Goal: Transaction & Acquisition: Purchase product/service

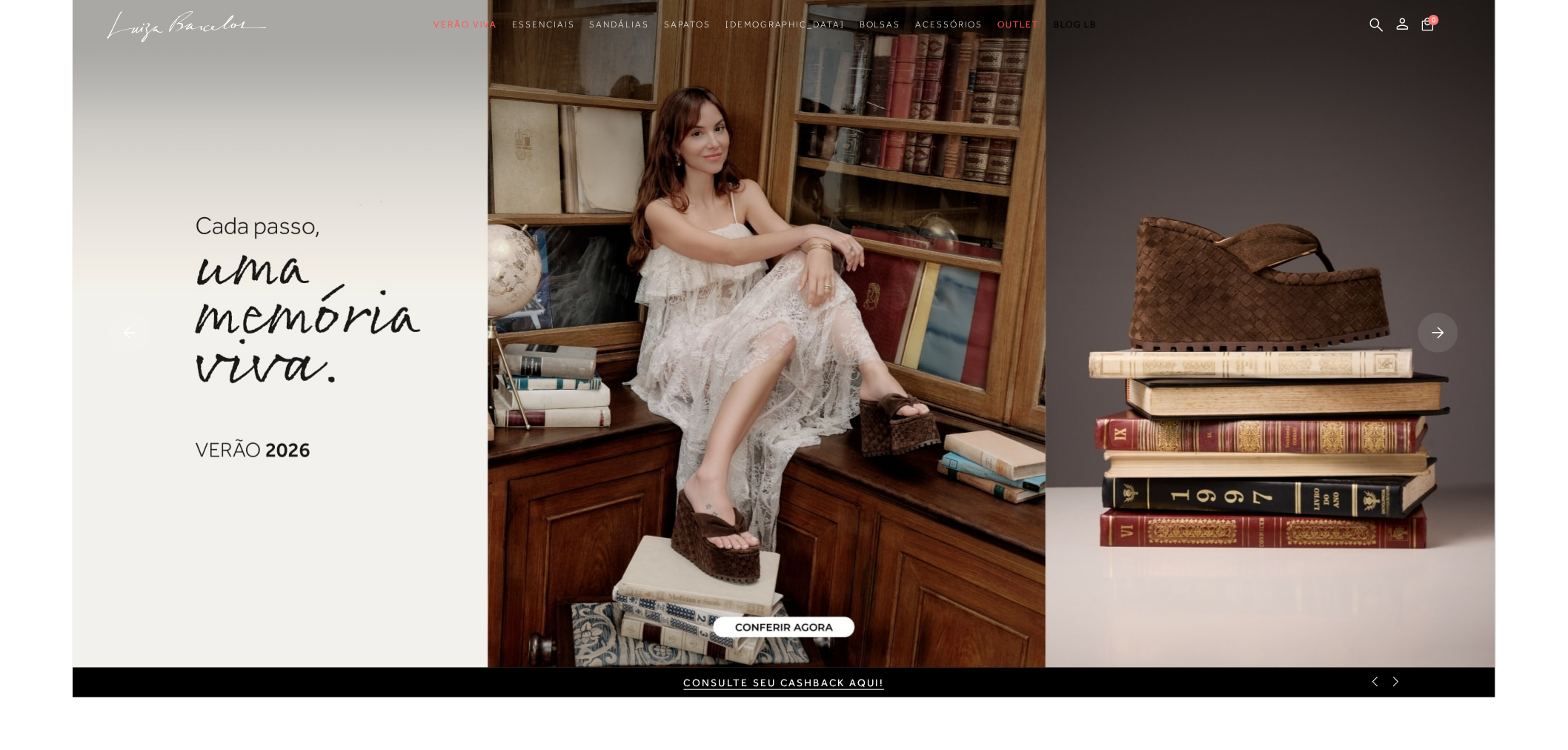
click at [1444, 323] on rect at bounding box center [1438, 333] width 40 height 40
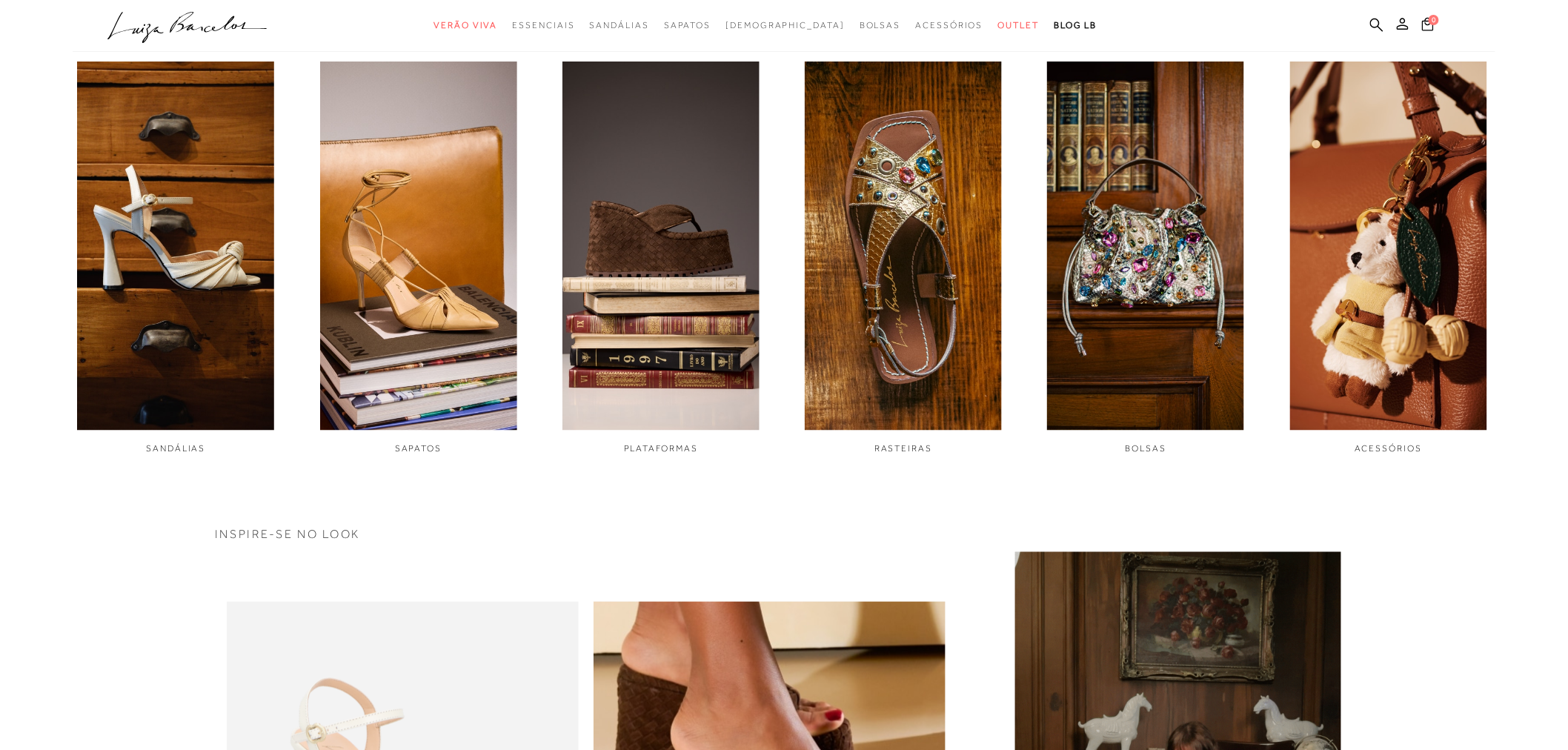
scroll to position [906, 0]
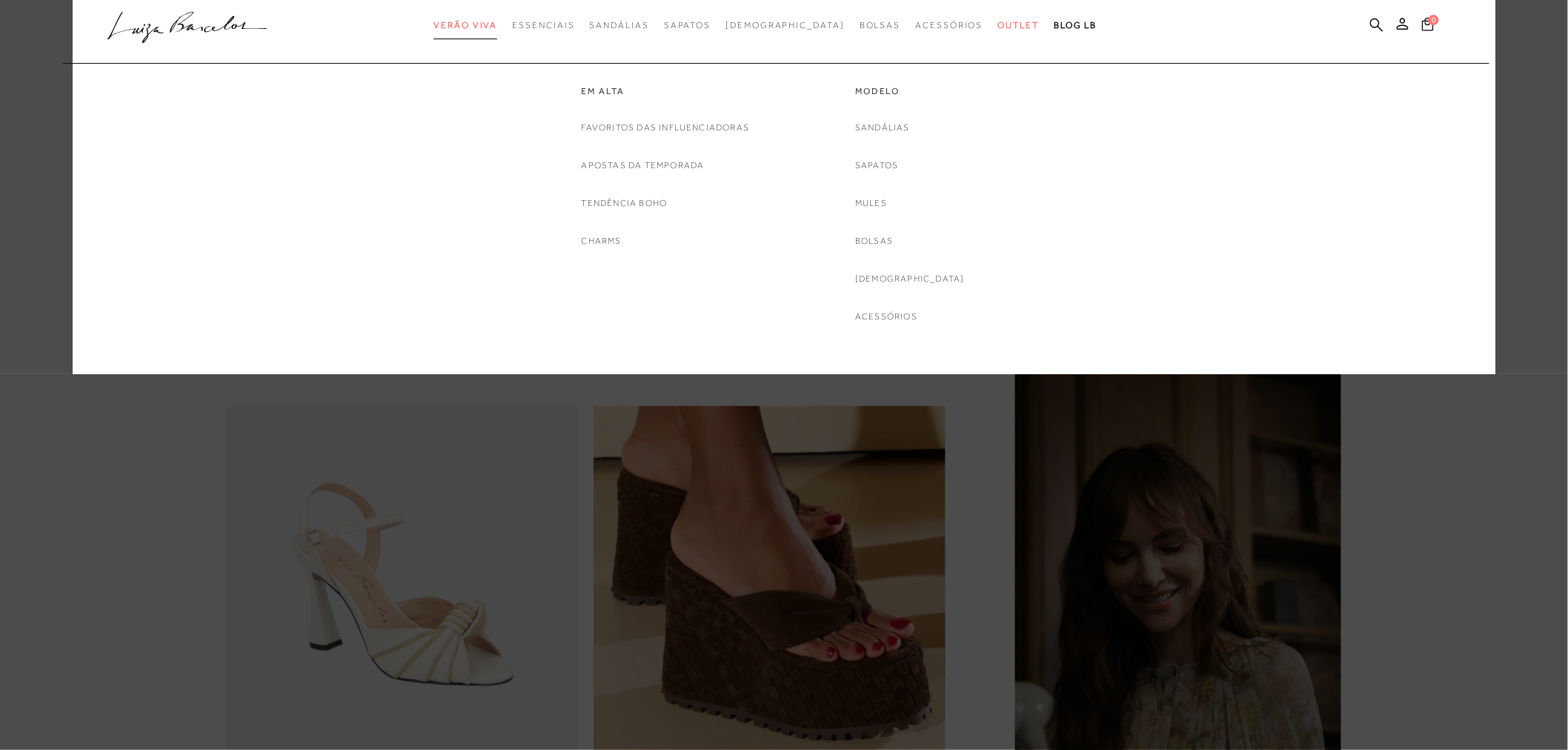
click at [497, 22] on span "Verão Viva" at bounding box center [465, 25] width 63 height 10
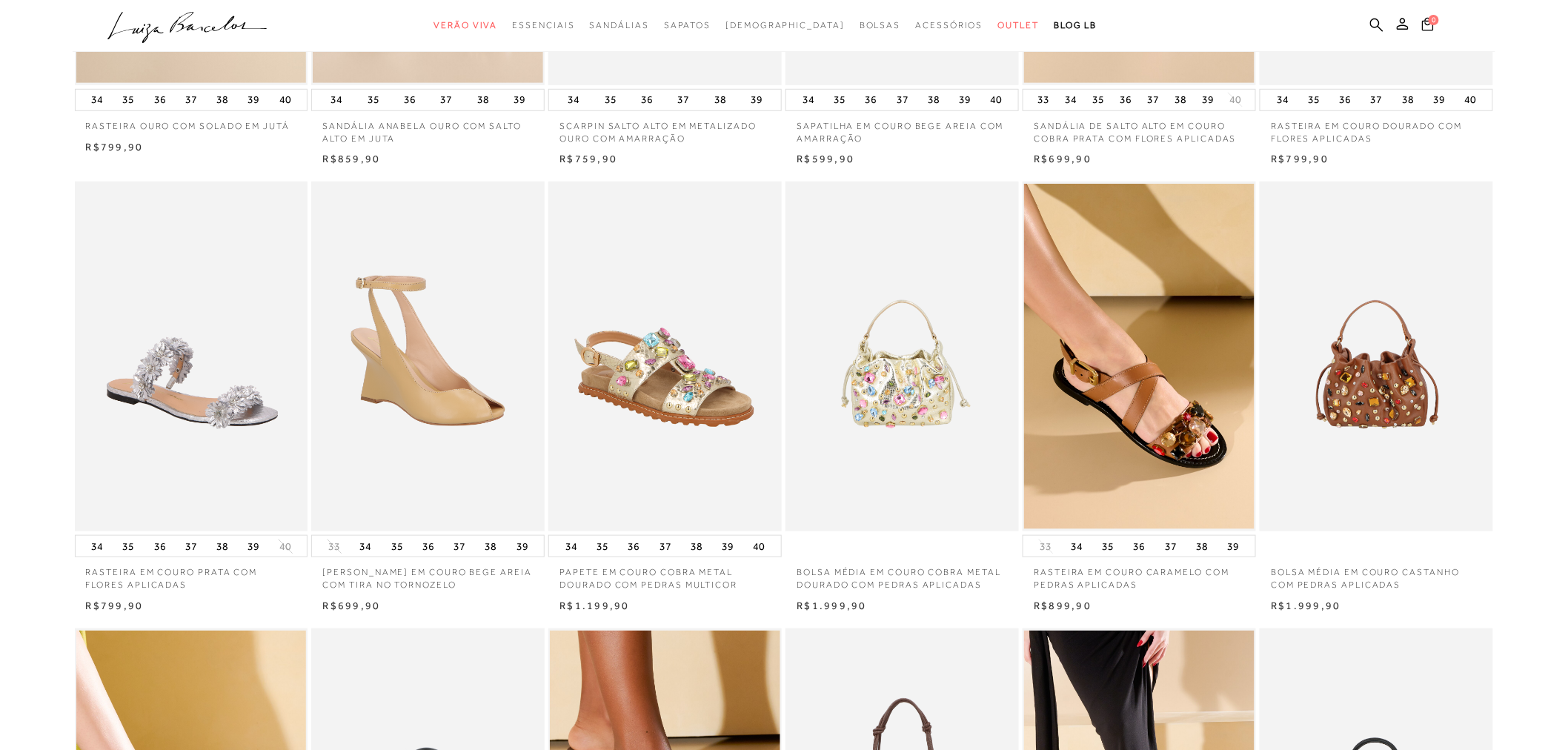
scroll to position [577, 0]
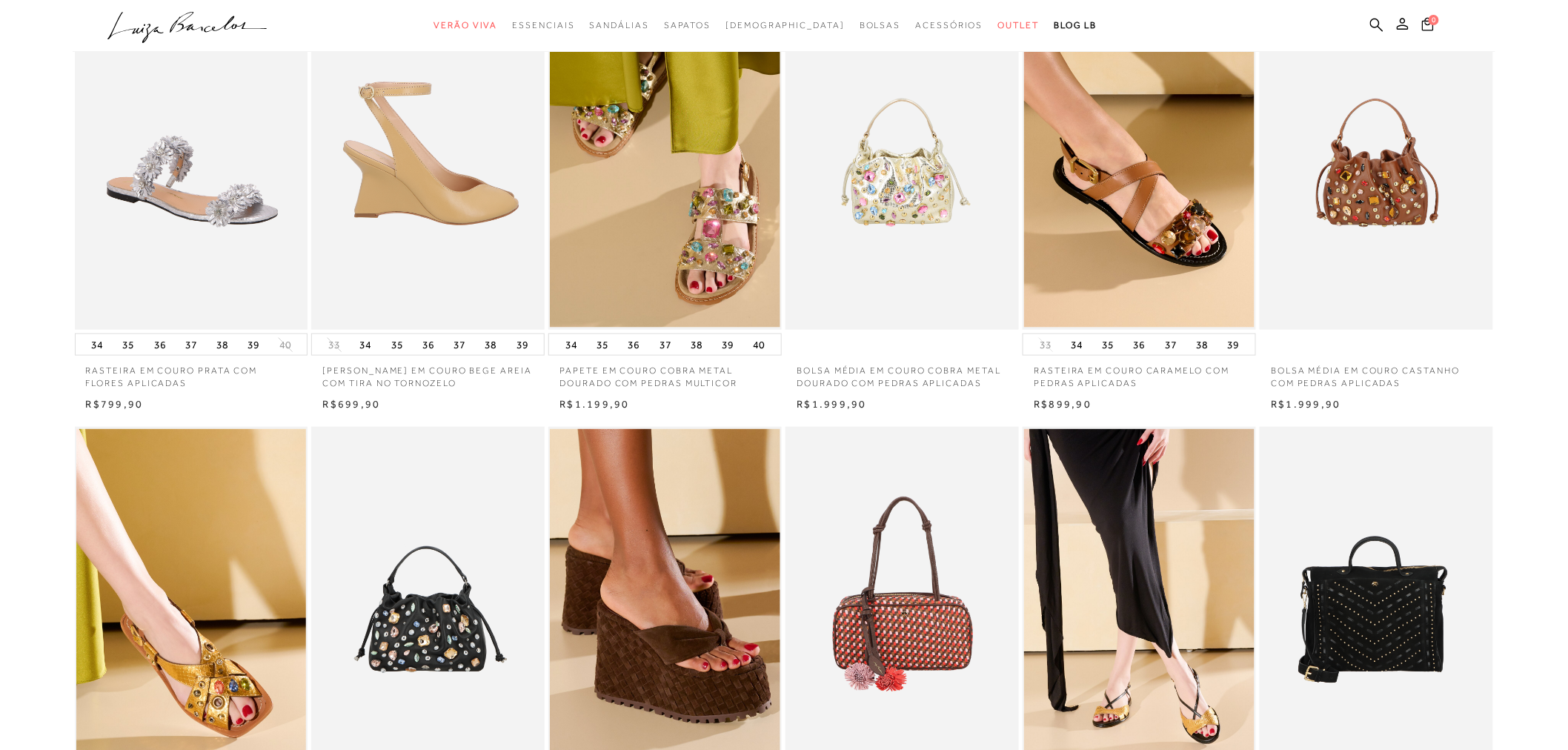
drag, startPoint x: 475, startPoint y: 225, endPoint x: 435, endPoint y: 131, distance: 102.2
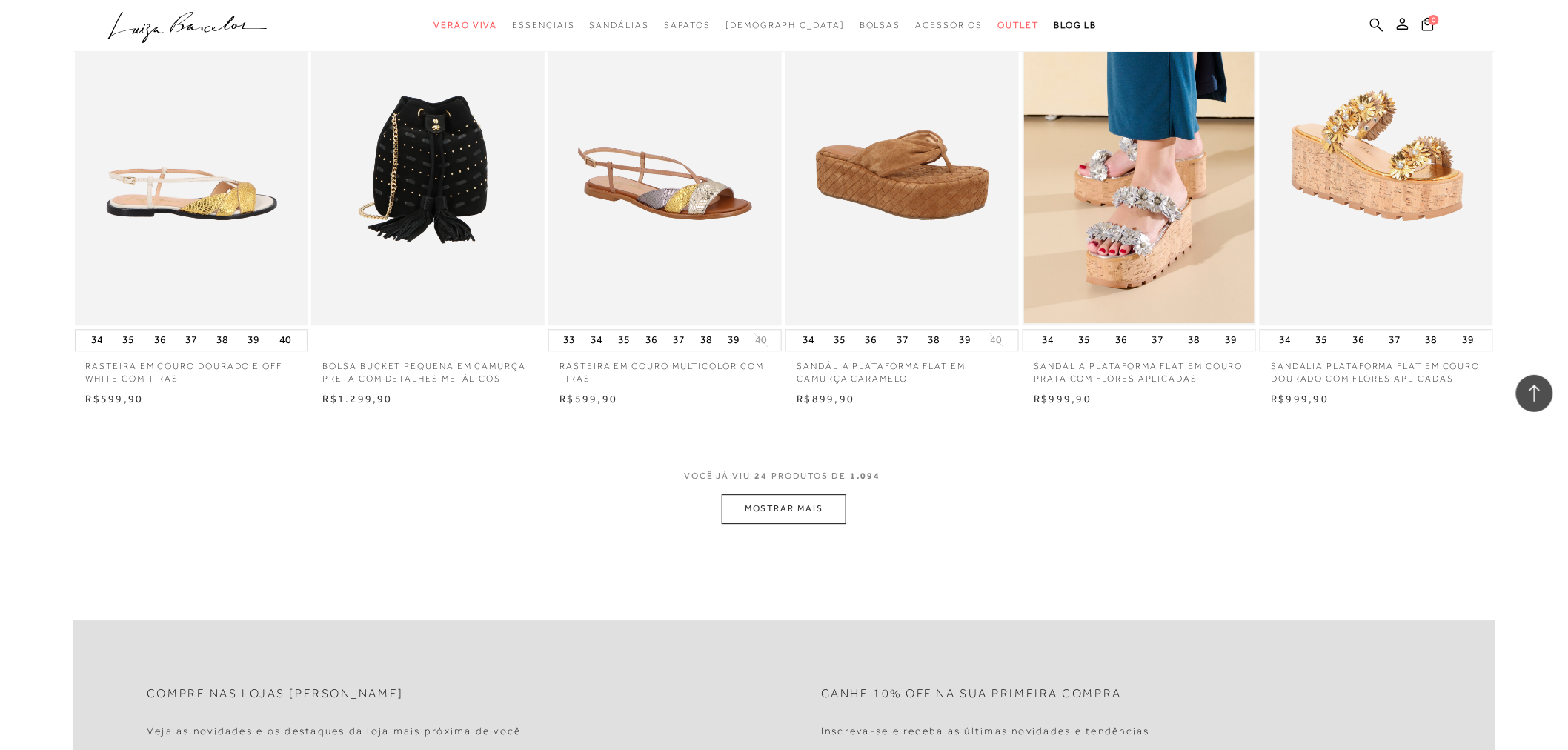
scroll to position [1483, 0]
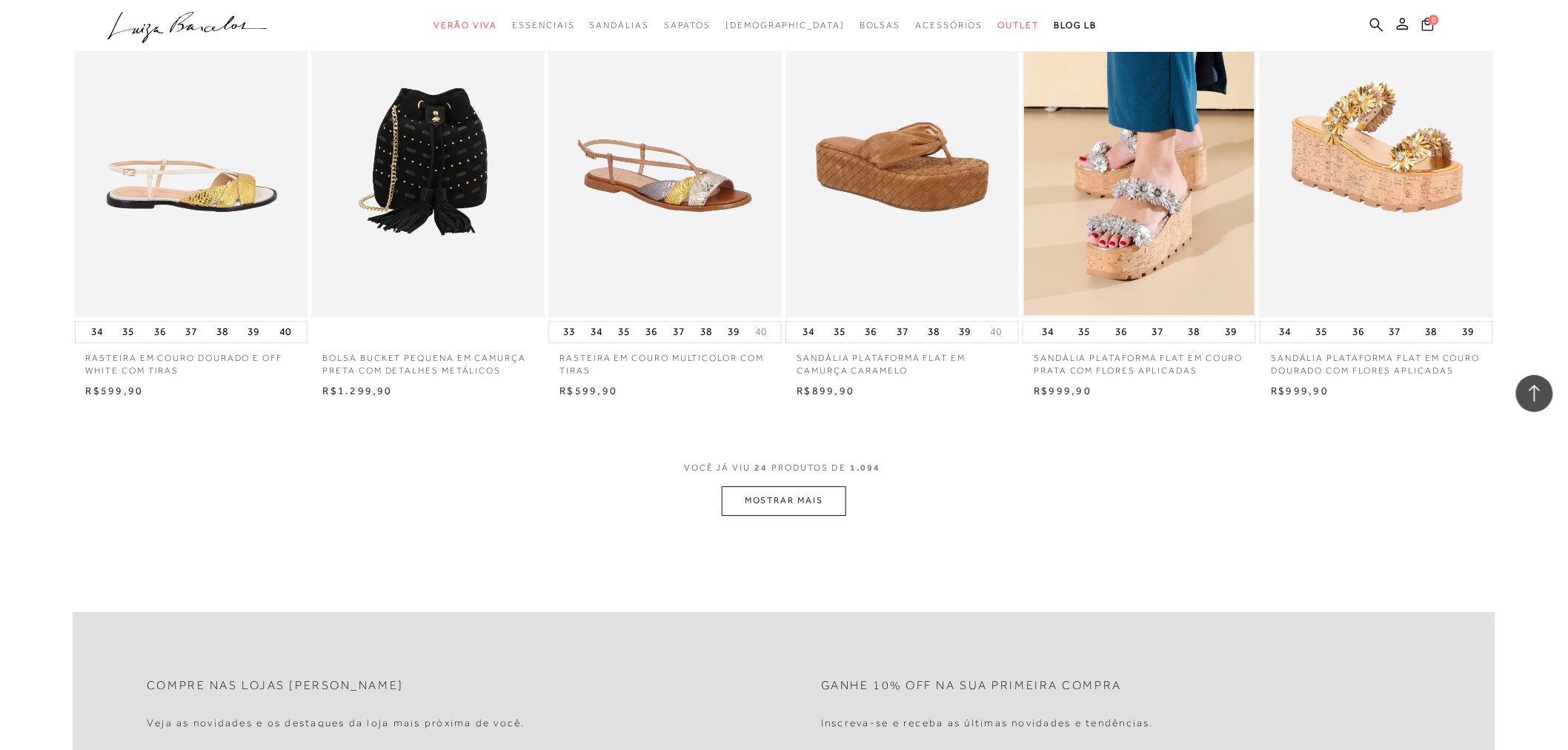
click at [829, 513] on button "MOSTRAR MAIS" at bounding box center [784, 500] width 124 height 29
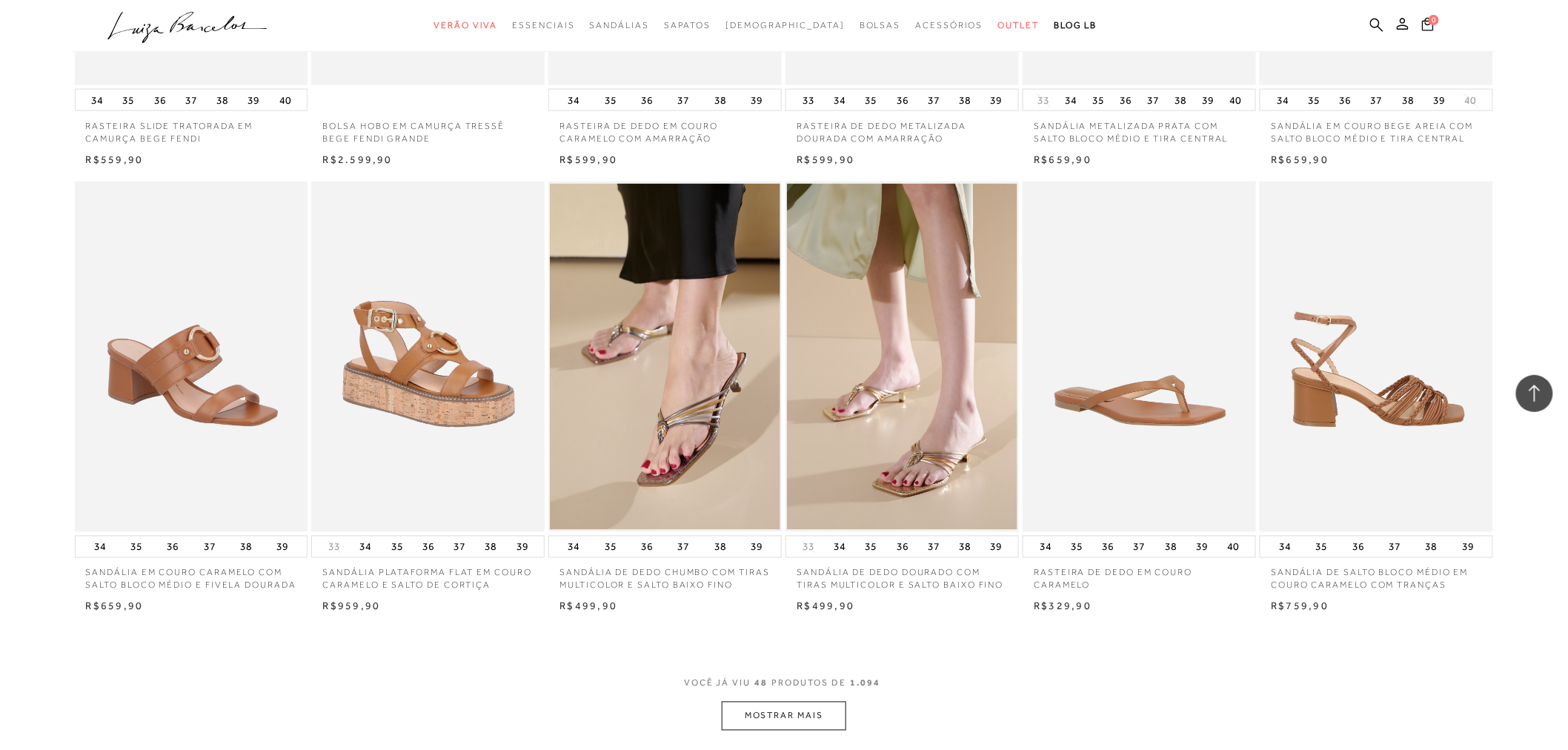
scroll to position [3213, 0]
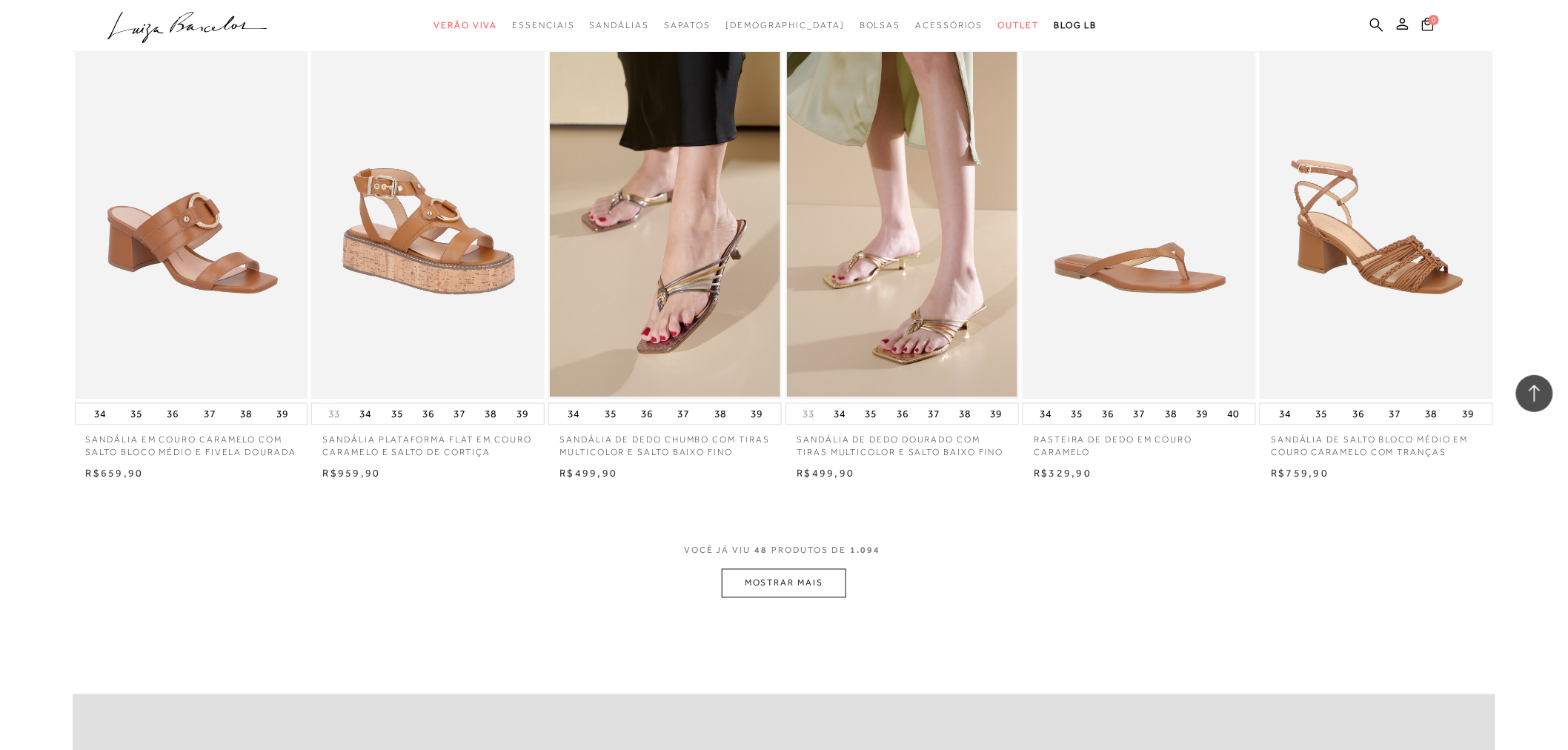
click at [750, 584] on button "MOSTRAR MAIS" at bounding box center [784, 584] width 124 height 29
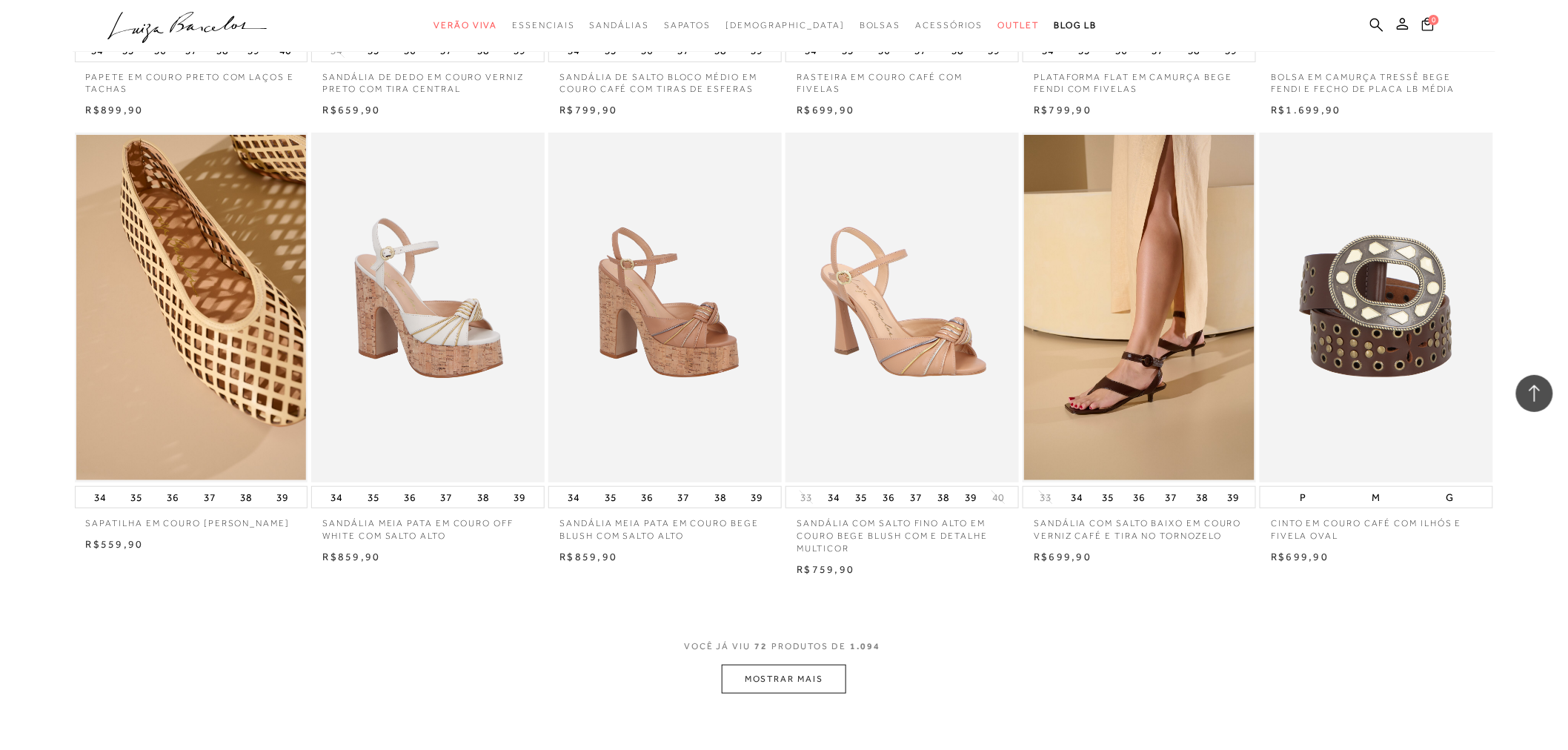
scroll to position [4943, 0]
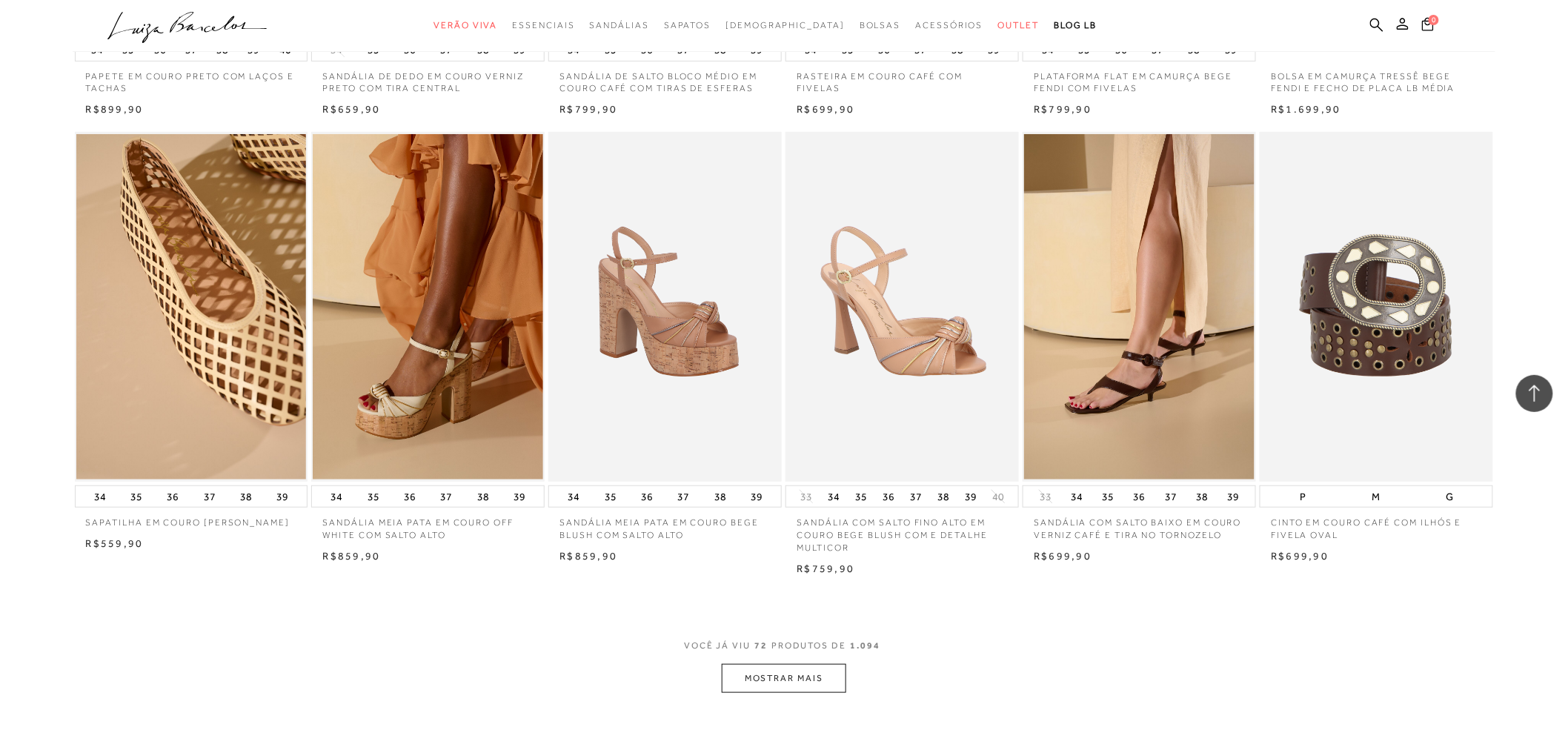
click at [761, 687] on button "MOSTRAR MAIS" at bounding box center [784, 679] width 124 height 29
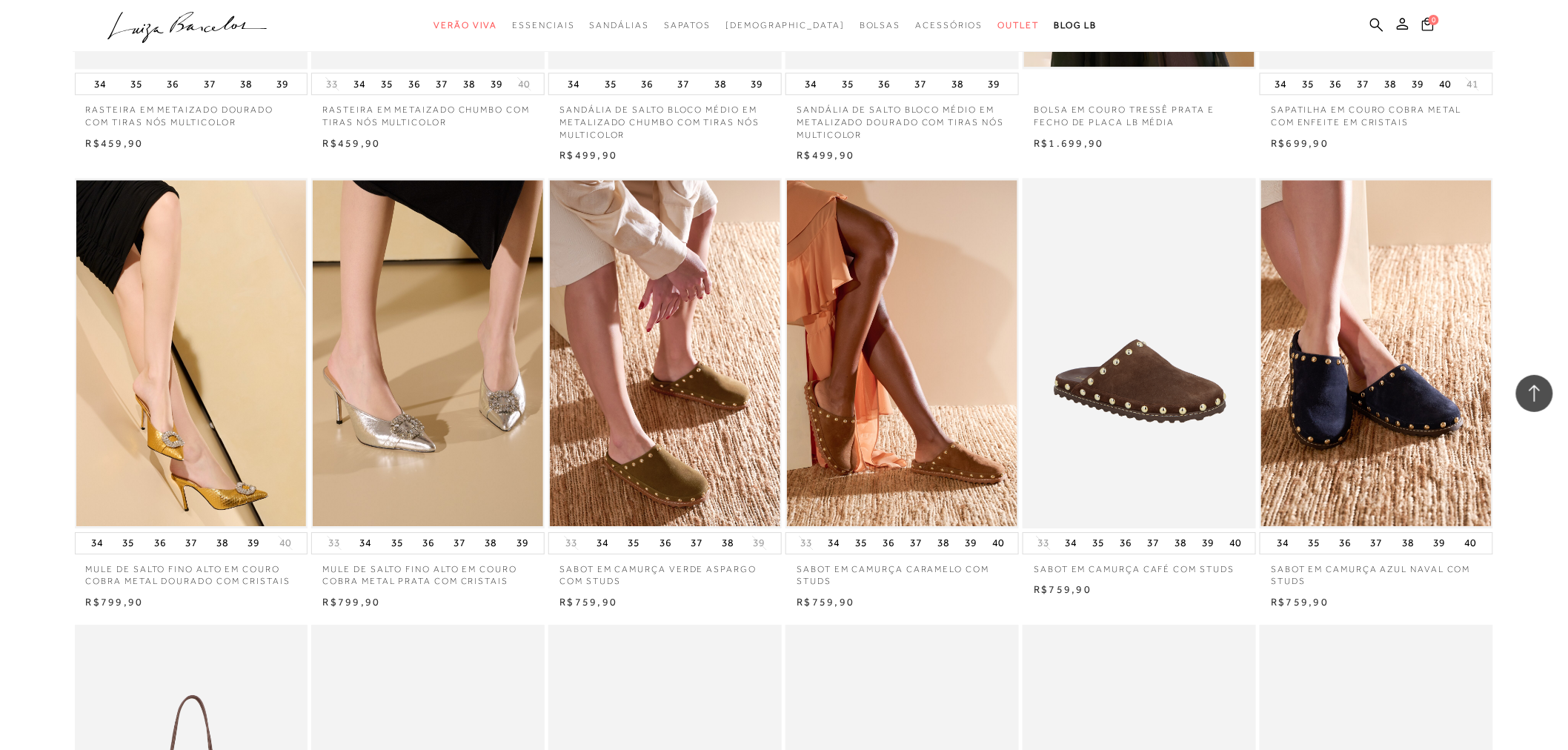
scroll to position [6343, 0]
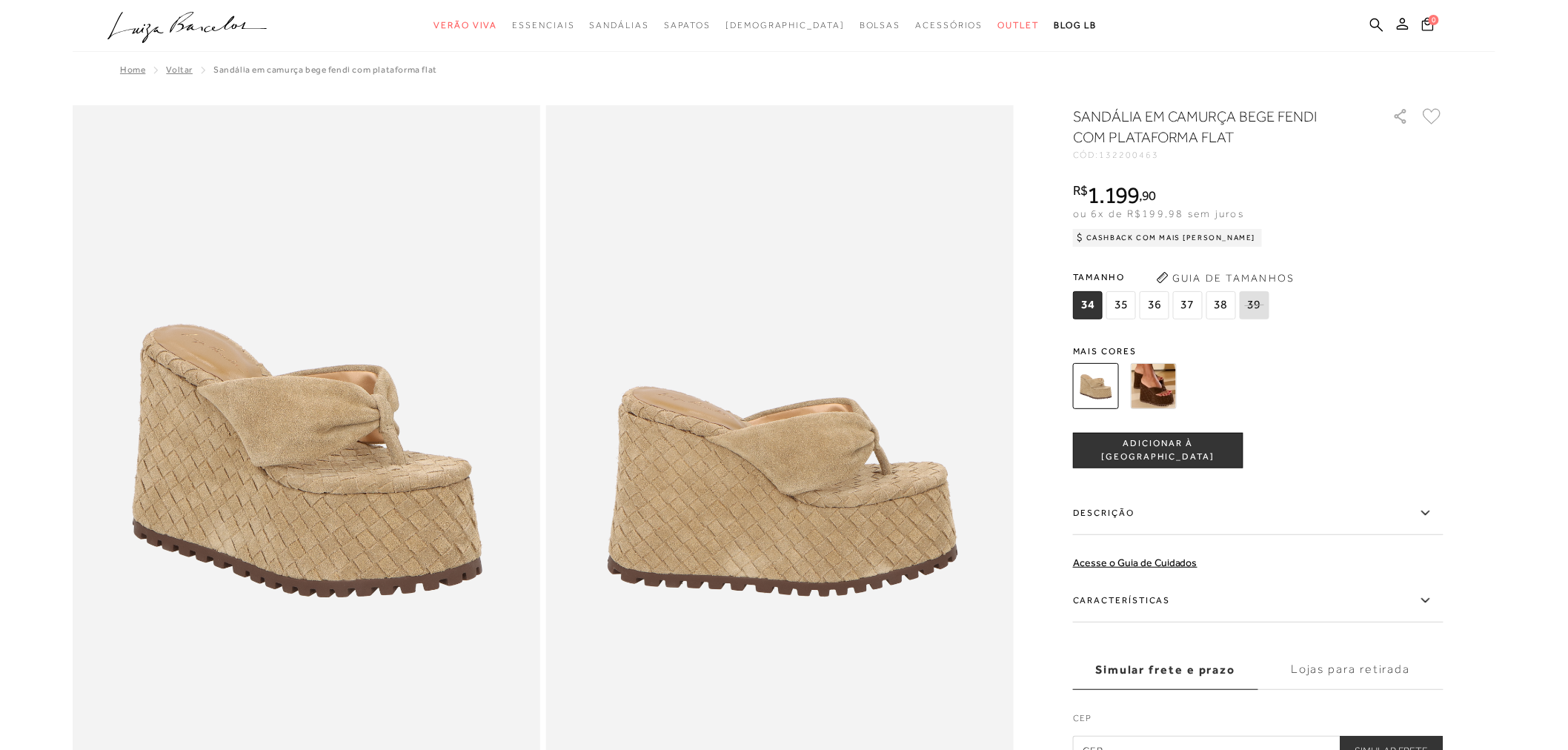
click at [1158, 394] on img at bounding box center [1154, 386] width 46 height 46
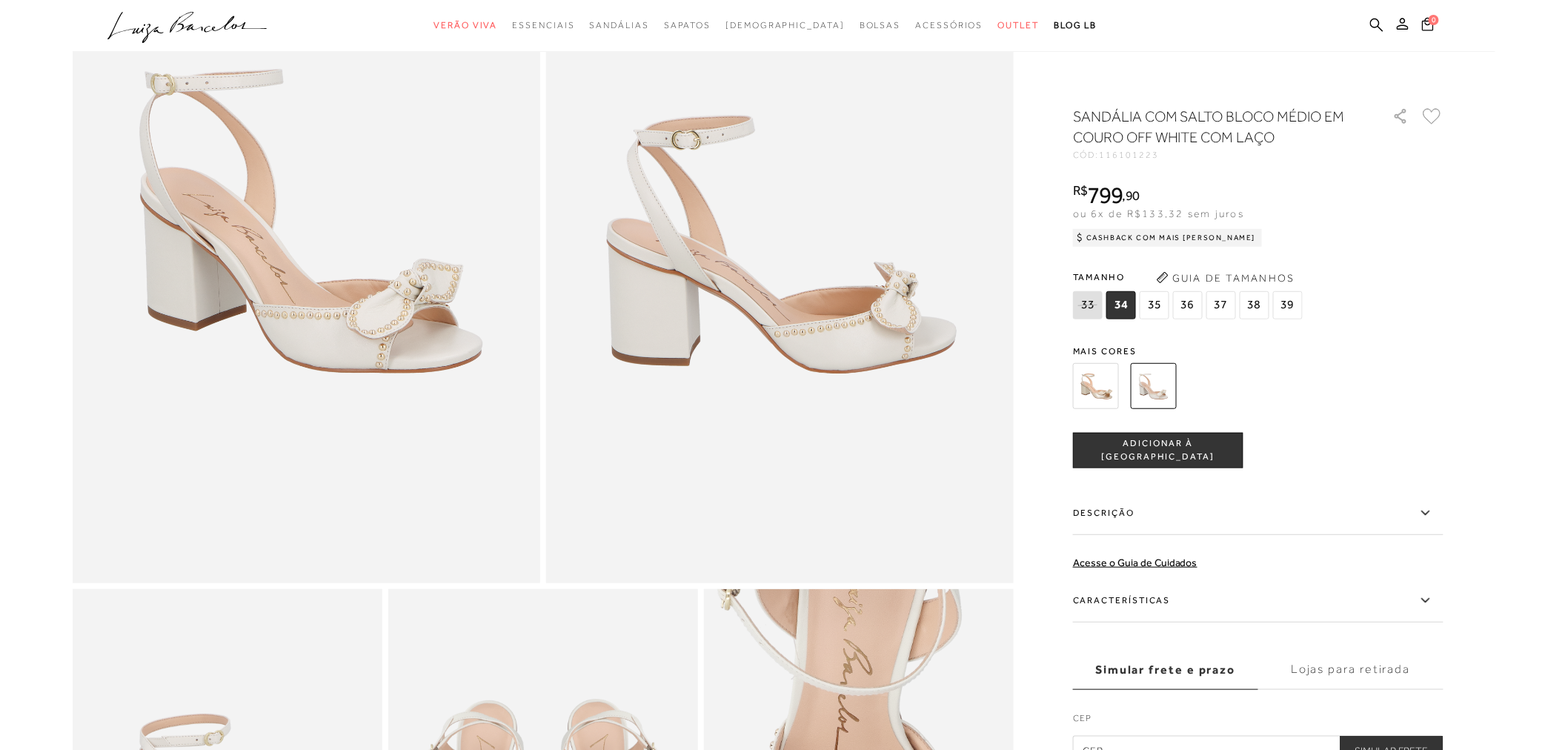
scroll to position [247, 0]
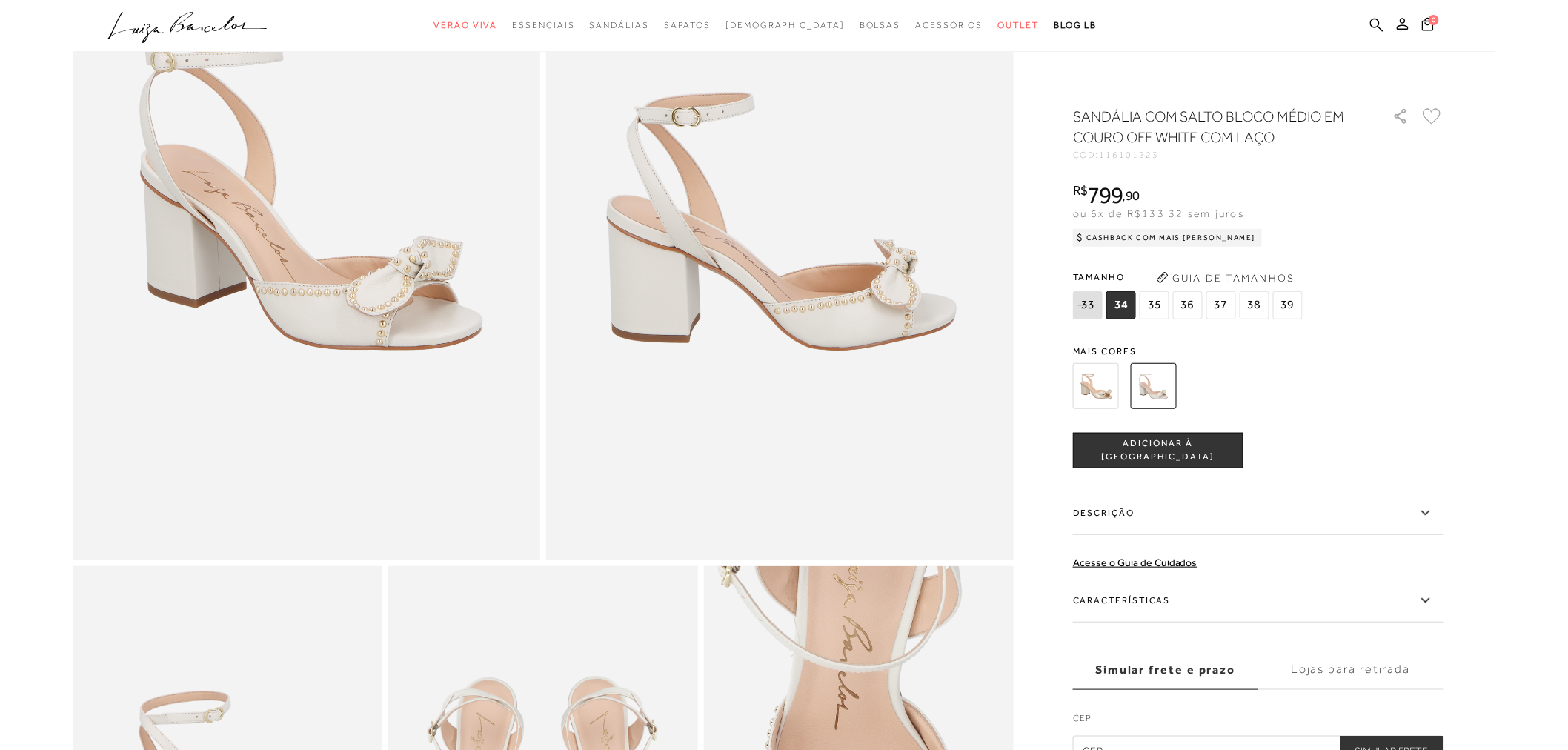
click at [1101, 387] on img at bounding box center [1096, 386] width 46 height 46
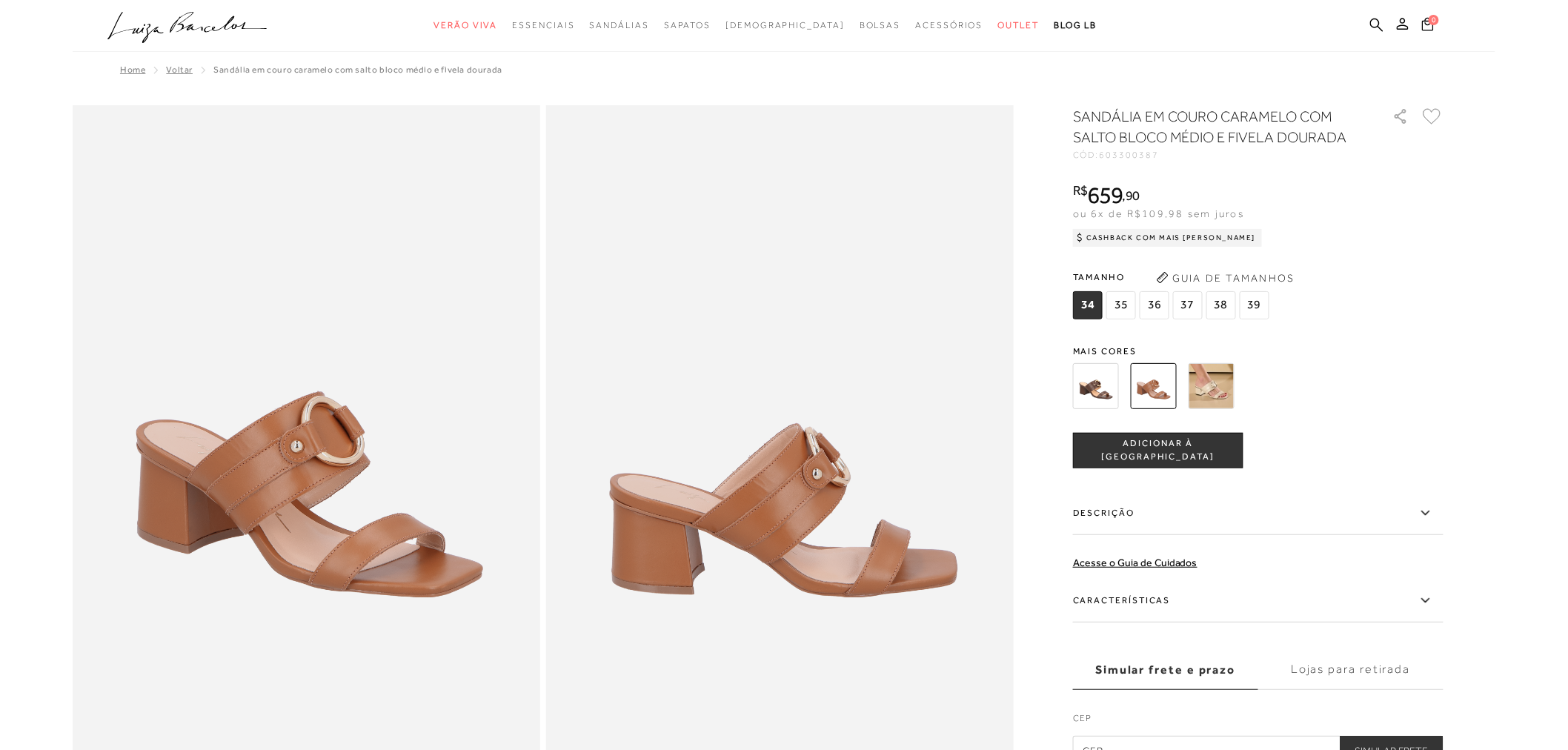
click at [1100, 390] on img at bounding box center [1096, 386] width 46 height 46
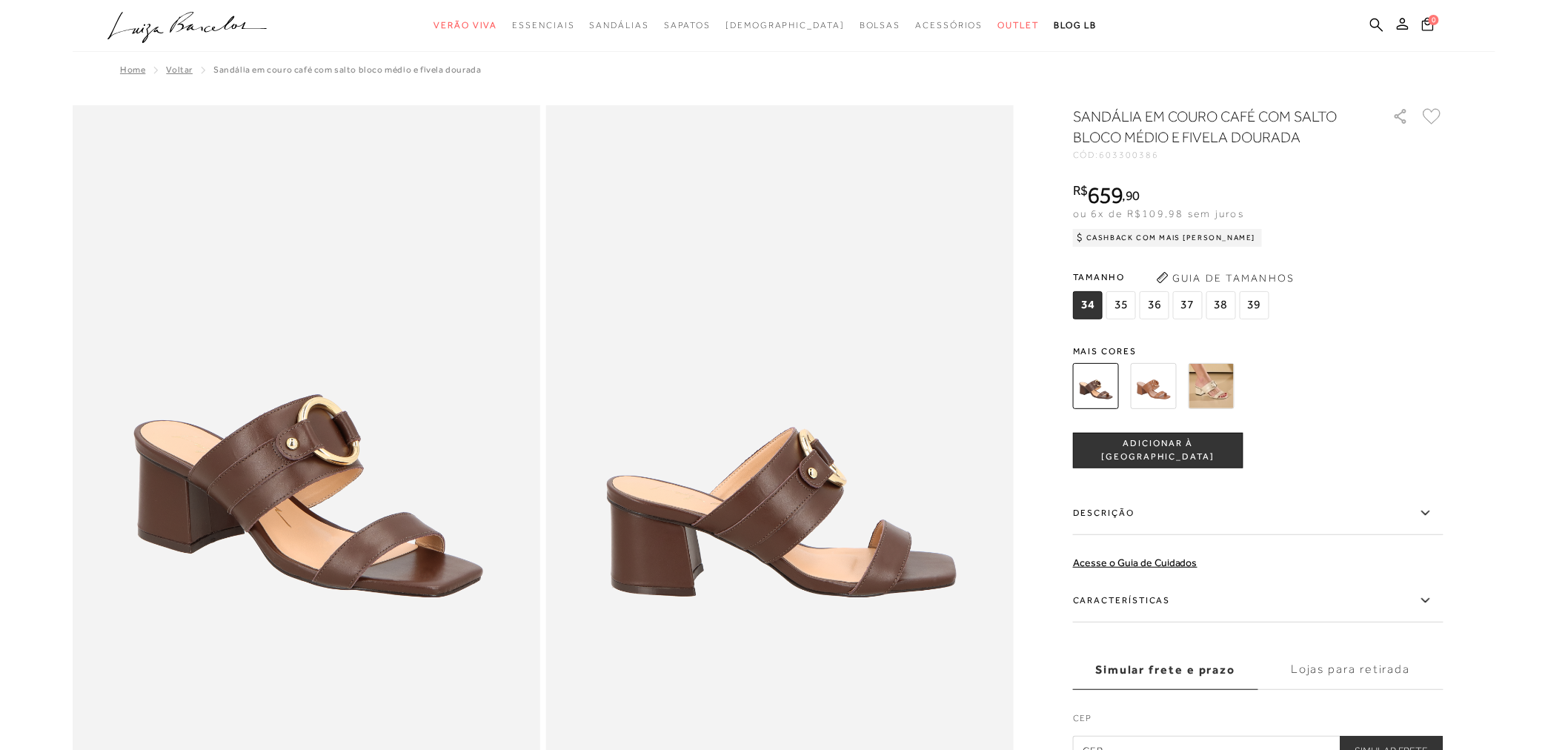
click at [1150, 382] on img at bounding box center [1154, 386] width 46 height 46
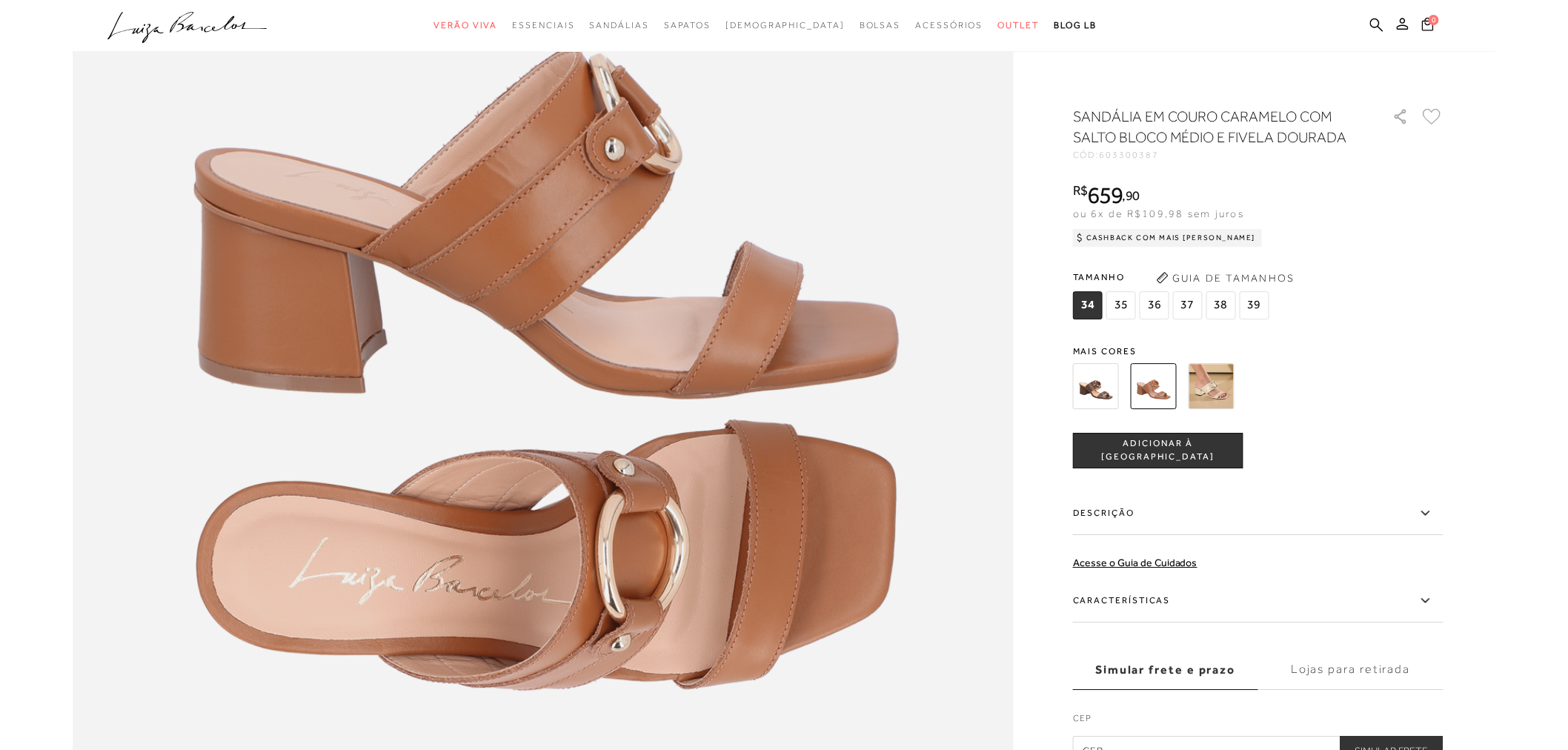
scroll to position [1812, 0]
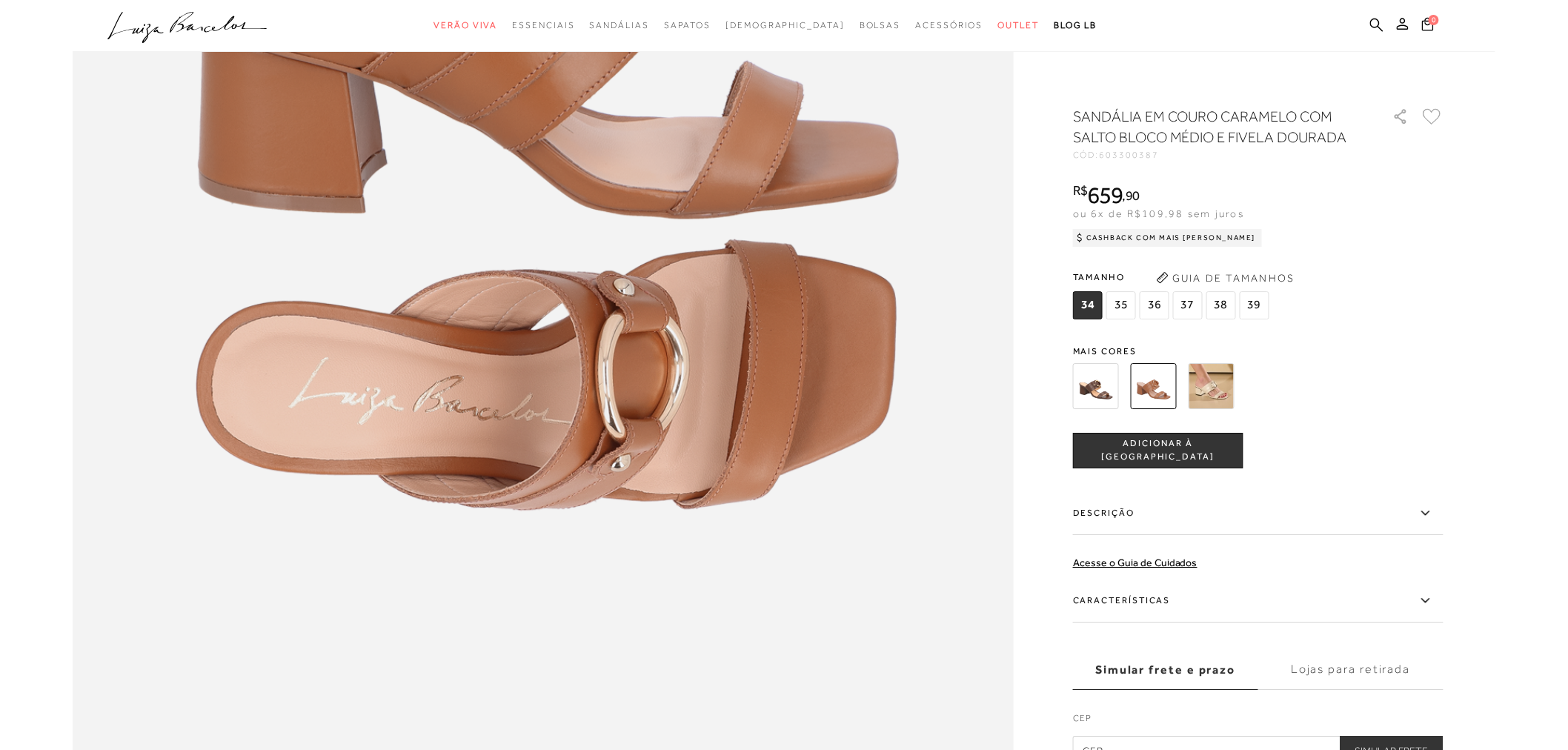
click at [1228, 383] on img at bounding box center [1211, 386] width 46 height 46
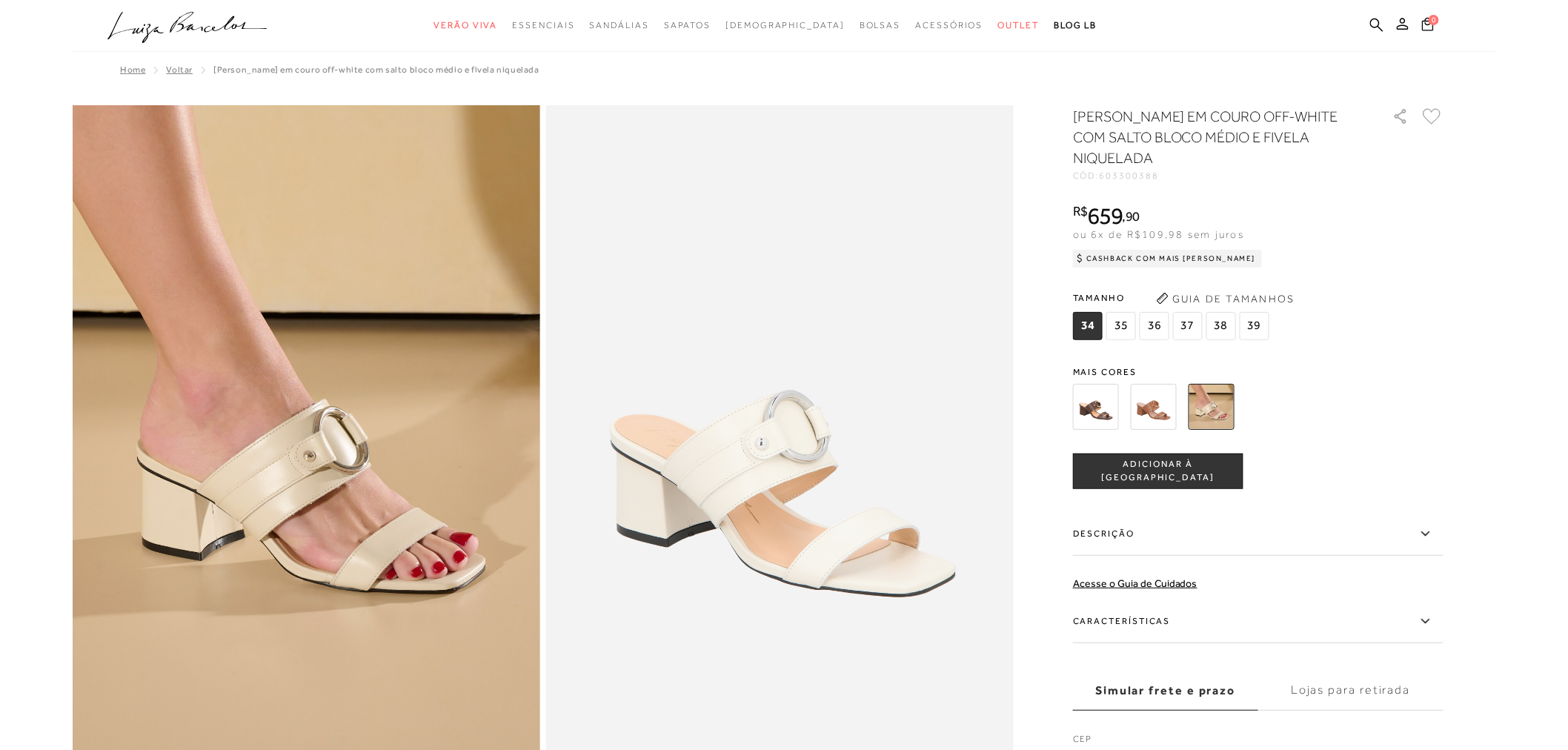
click at [1109, 404] on img at bounding box center [1096, 407] width 46 height 46
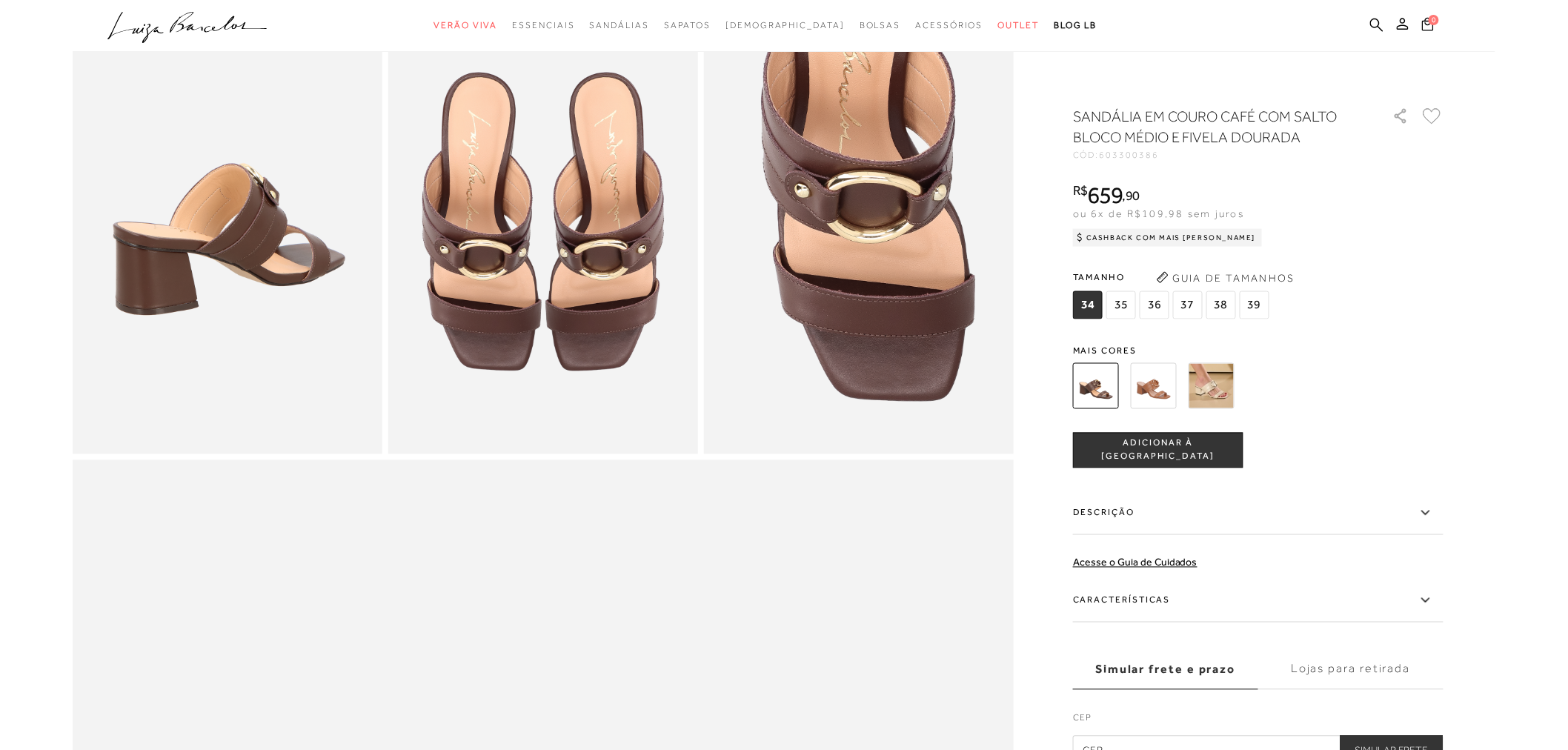
scroll to position [494, 0]
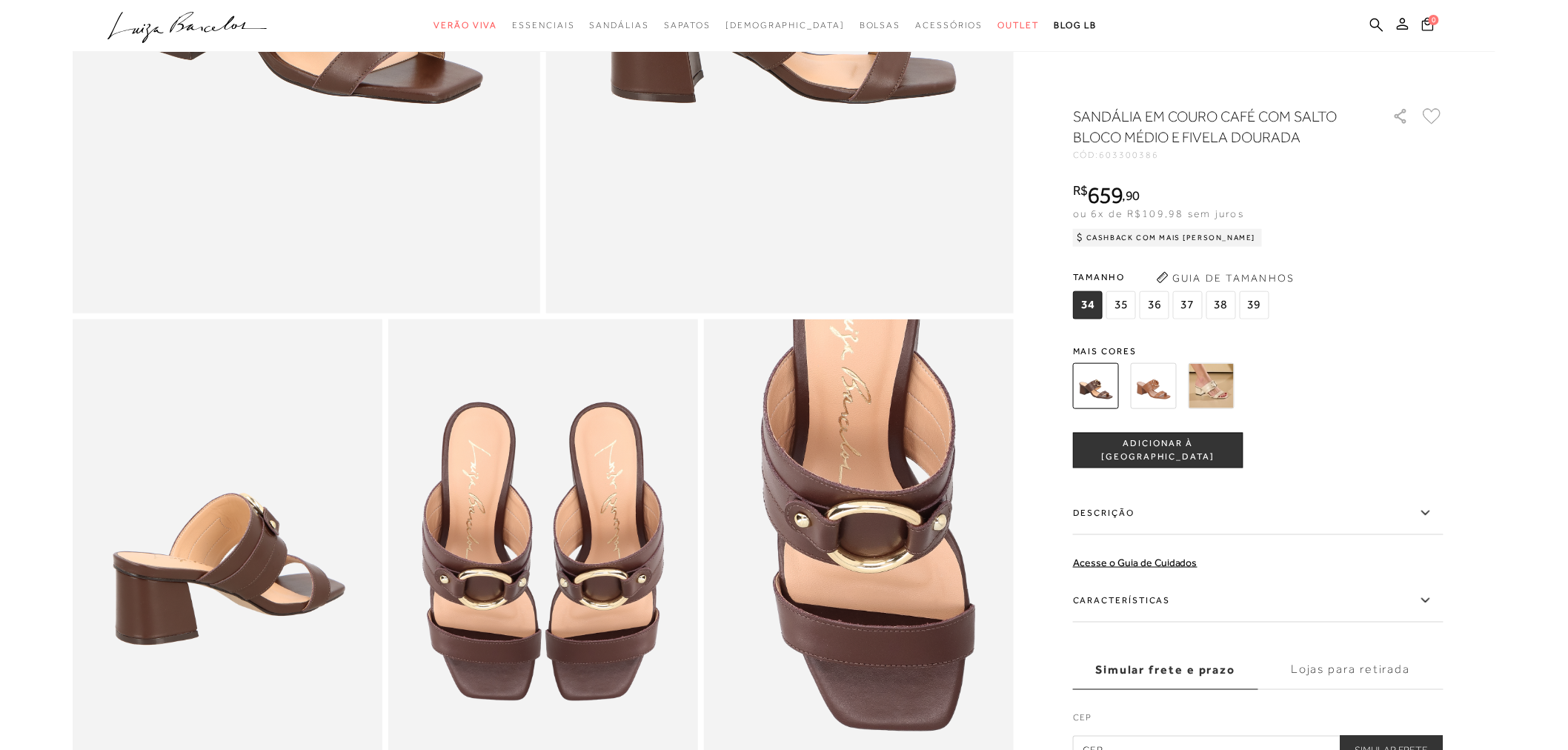
click at [1192, 383] on img at bounding box center [1211, 386] width 46 height 46
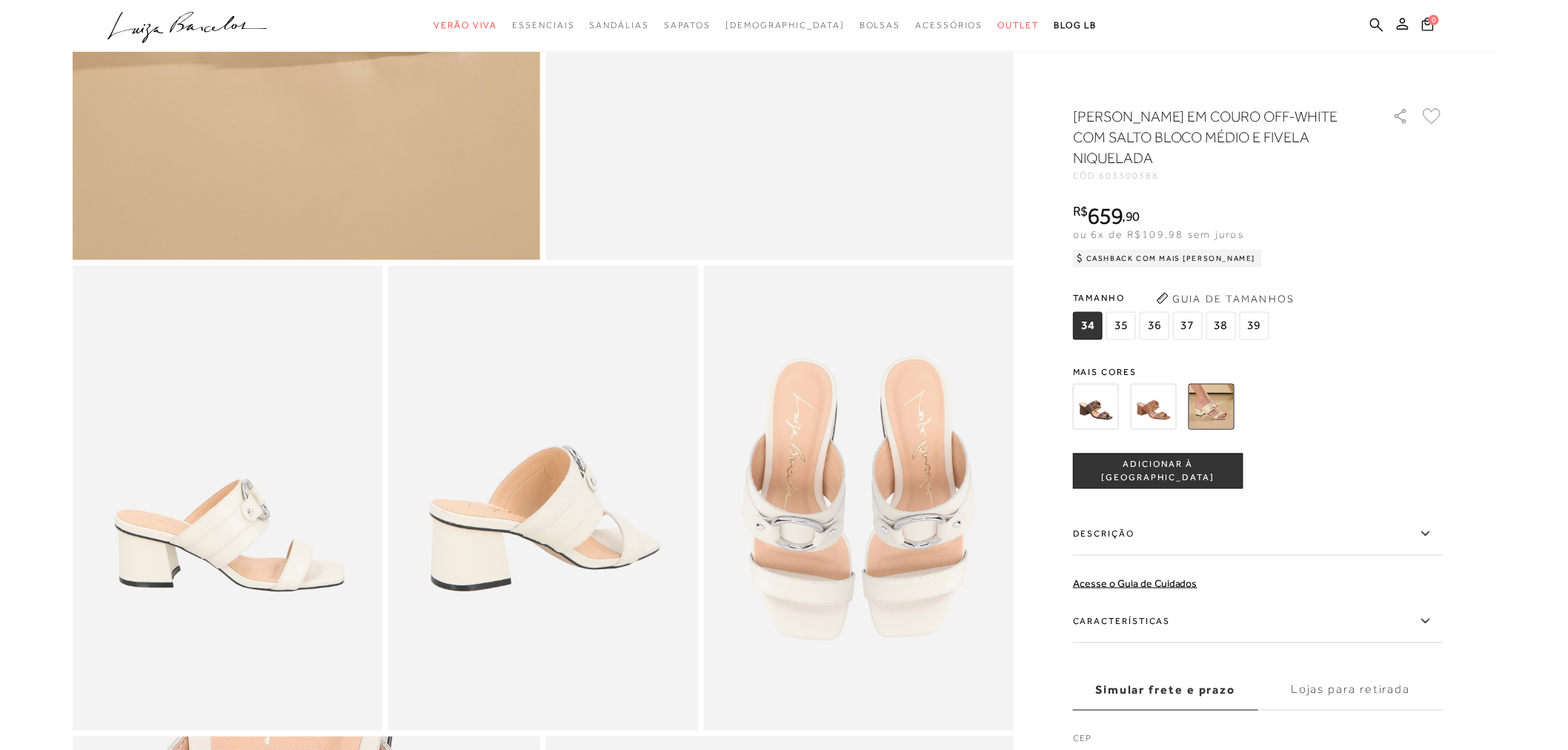
scroll to position [741, 0]
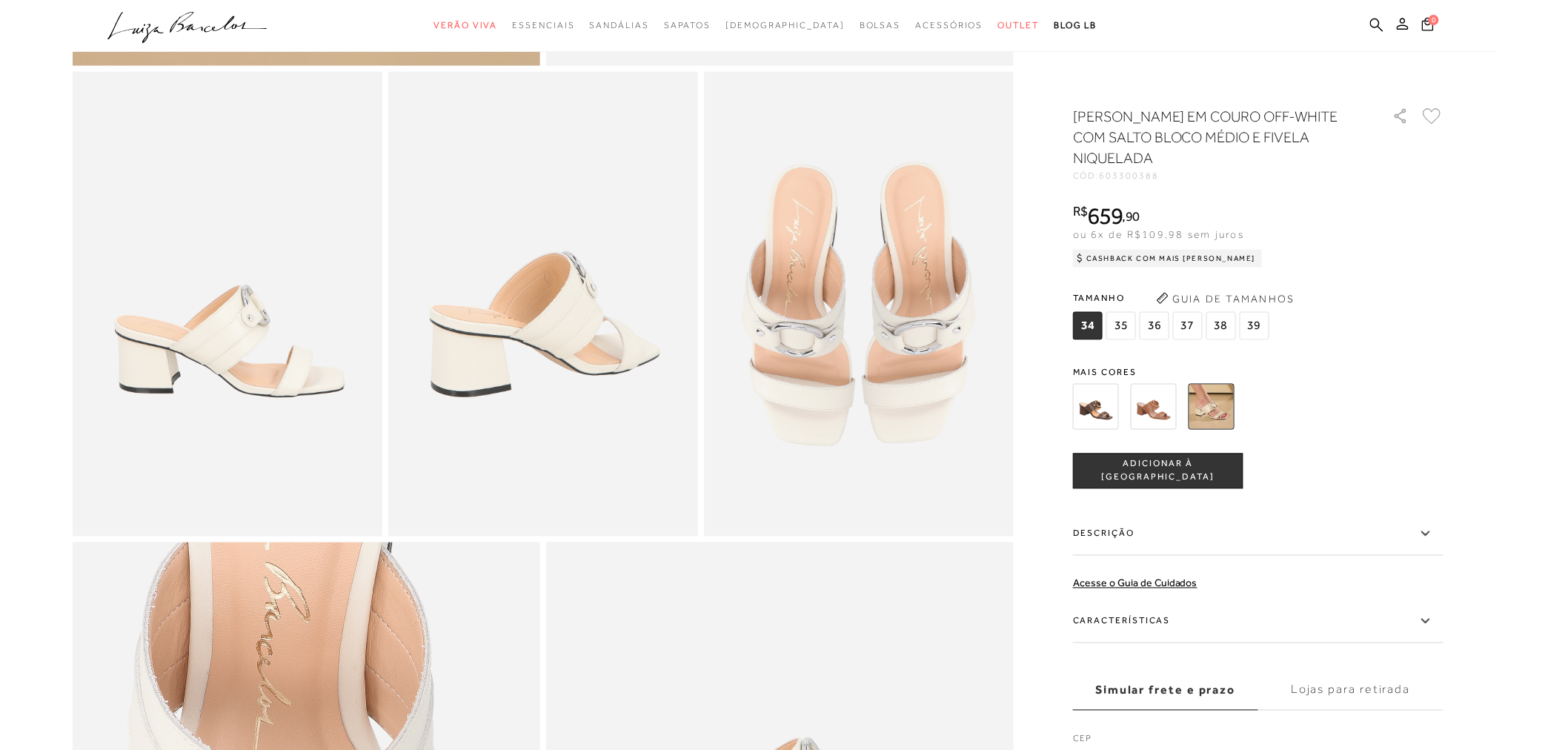
click at [1157, 412] on img at bounding box center [1154, 407] width 46 height 46
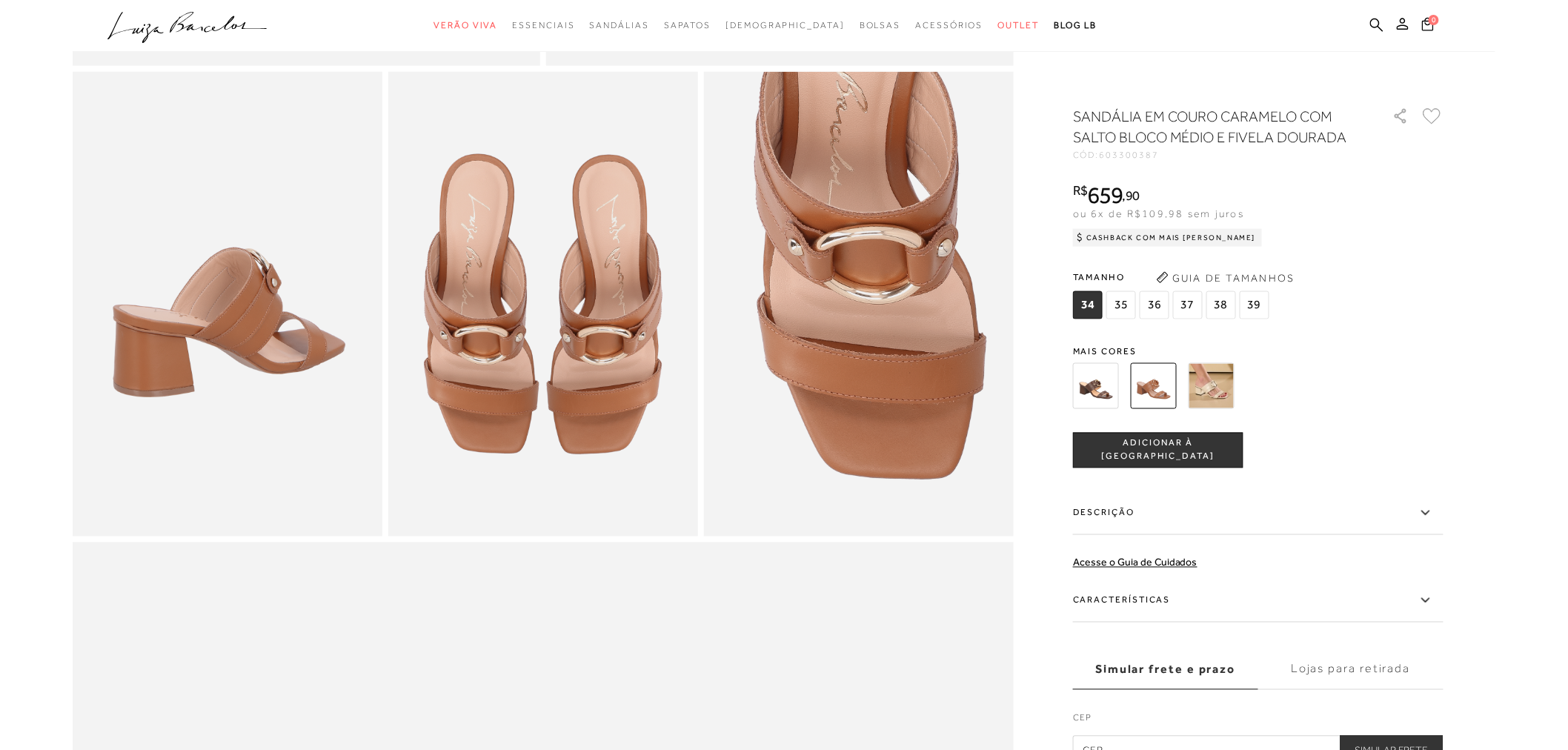
click at [1211, 390] on img at bounding box center [1211, 386] width 46 height 46
